Goal: Task Accomplishment & Management: Use online tool/utility

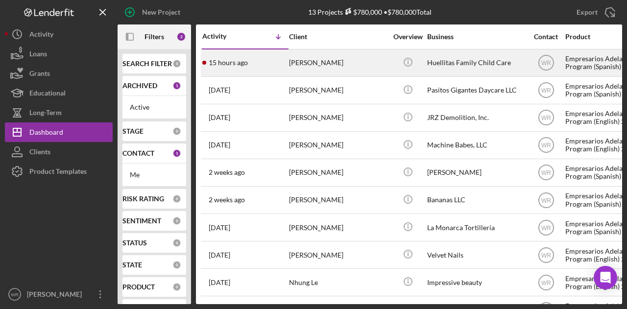
click at [317, 64] on div "[PERSON_NAME]" at bounding box center [338, 63] width 98 height 26
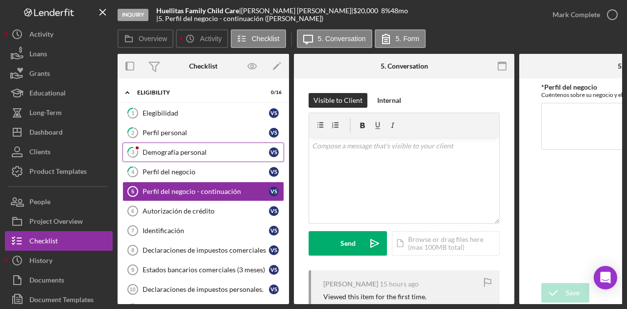
click at [199, 157] on link "3 Demografía personal V S" at bounding box center [204, 153] width 162 height 20
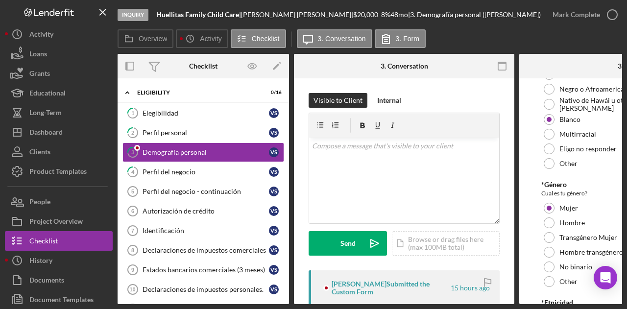
scroll to position [98, 0]
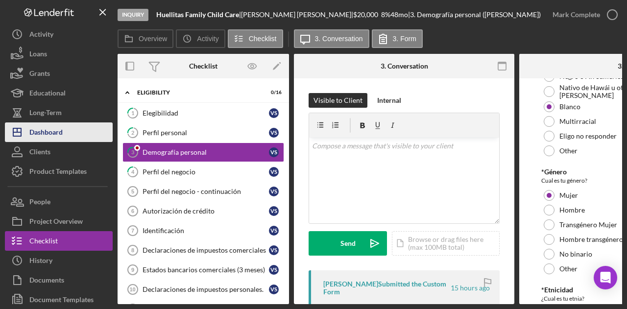
click at [85, 137] on button "Icon/Dashboard Dashboard" at bounding box center [59, 133] width 108 height 20
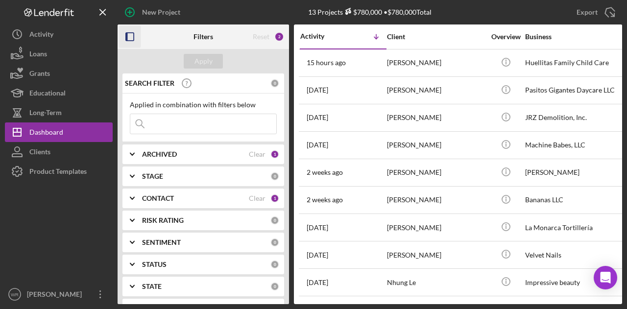
click at [129, 36] on icon "button" at bounding box center [130, 37] width 22 height 22
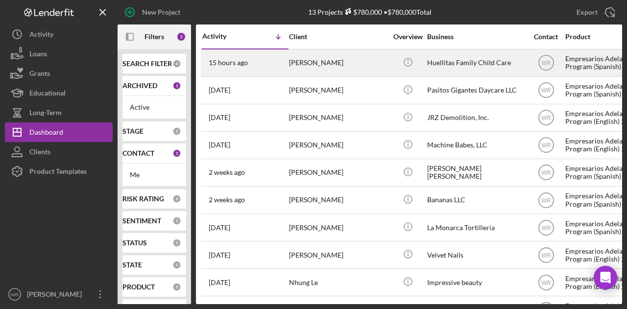
click at [331, 63] on div "[PERSON_NAME]" at bounding box center [338, 63] width 98 height 26
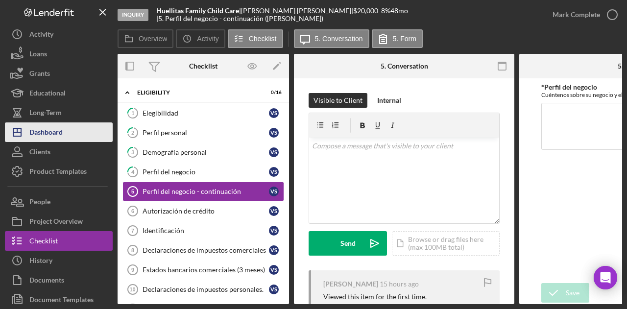
click at [77, 132] on button "Icon/Dashboard Dashboard" at bounding box center [59, 133] width 108 height 20
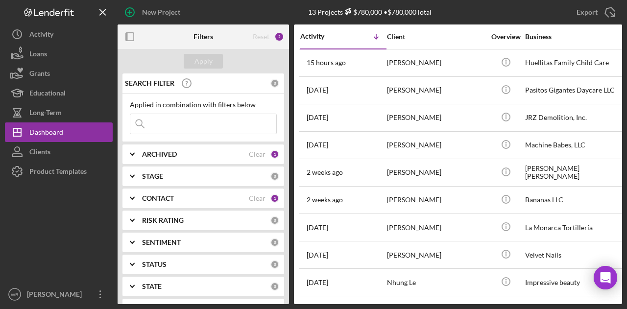
click at [142, 28] on div at bounding box center [146, 37] width 57 height 25
click at [134, 31] on icon "button" at bounding box center [130, 37] width 22 height 22
click at [127, 34] on rect "button" at bounding box center [127, 37] width 2 height 8
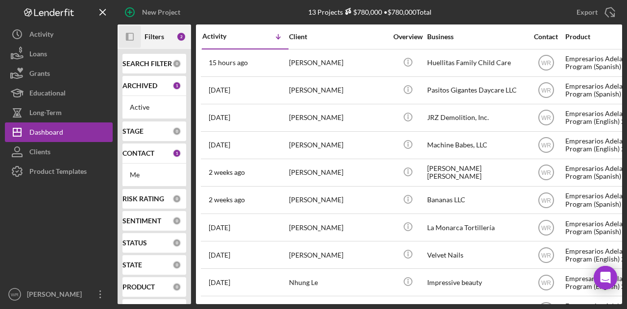
click at [40, 222] on div at bounding box center [59, 232] width 108 height 103
click at [57, 214] on div at bounding box center [59, 232] width 108 height 103
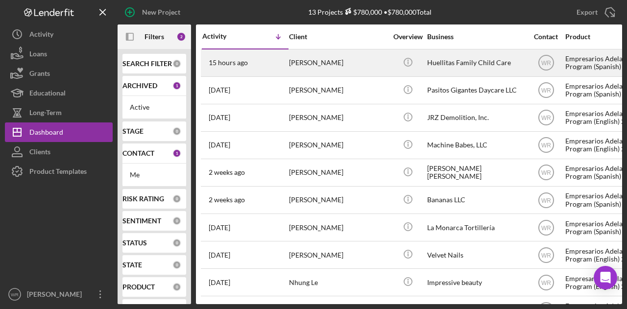
click at [300, 58] on div "[PERSON_NAME]" at bounding box center [338, 63] width 98 height 26
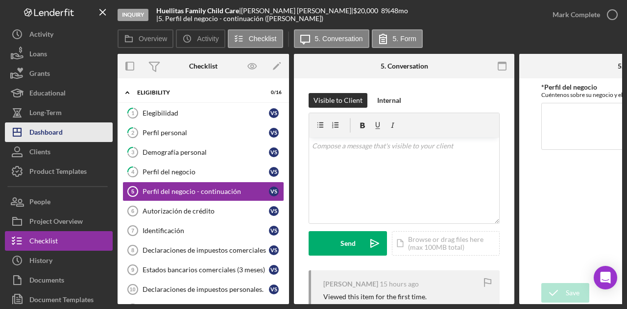
click at [69, 125] on button "Icon/Dashboard Dashboard" at bounding box center [59, 133] width 108 height 20
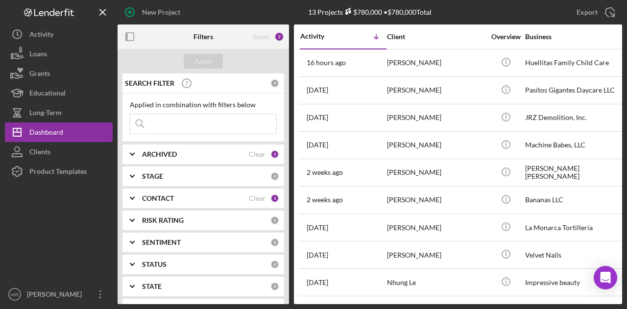
click at [126, 36] on rect "button" at bounding box center [127, 37] width 2 height 8
click at [127, 39] on rect "button" at bounding box center [127, 37] width 2 height 8
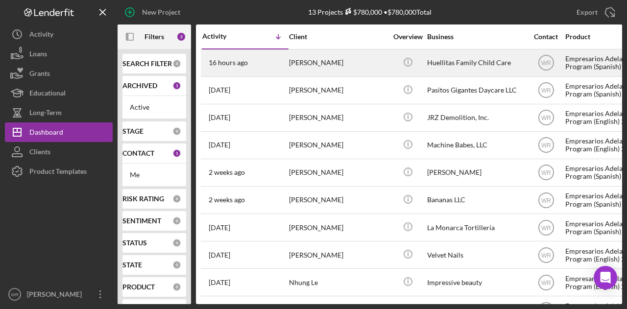
click at [369, 69] on div "[PERSON_NAME]" at bounding box center [338, 63] width 98 height 26
